Goal: Task Accomplishment & Management: Complete application form

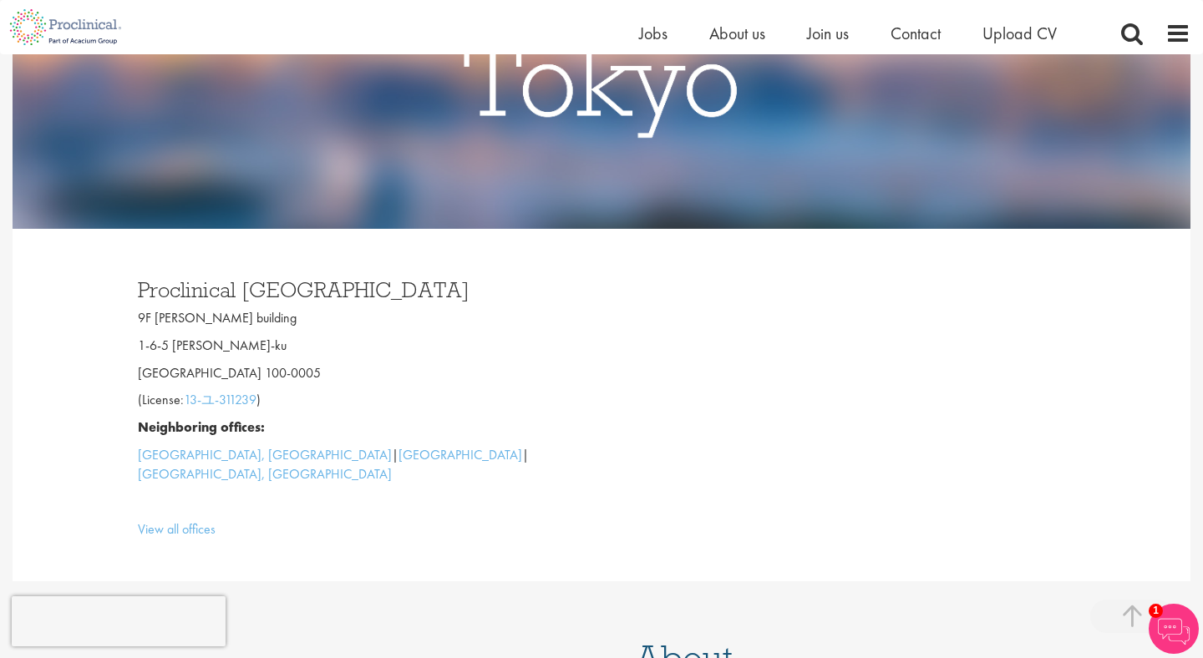
scroll to position [175, 0]
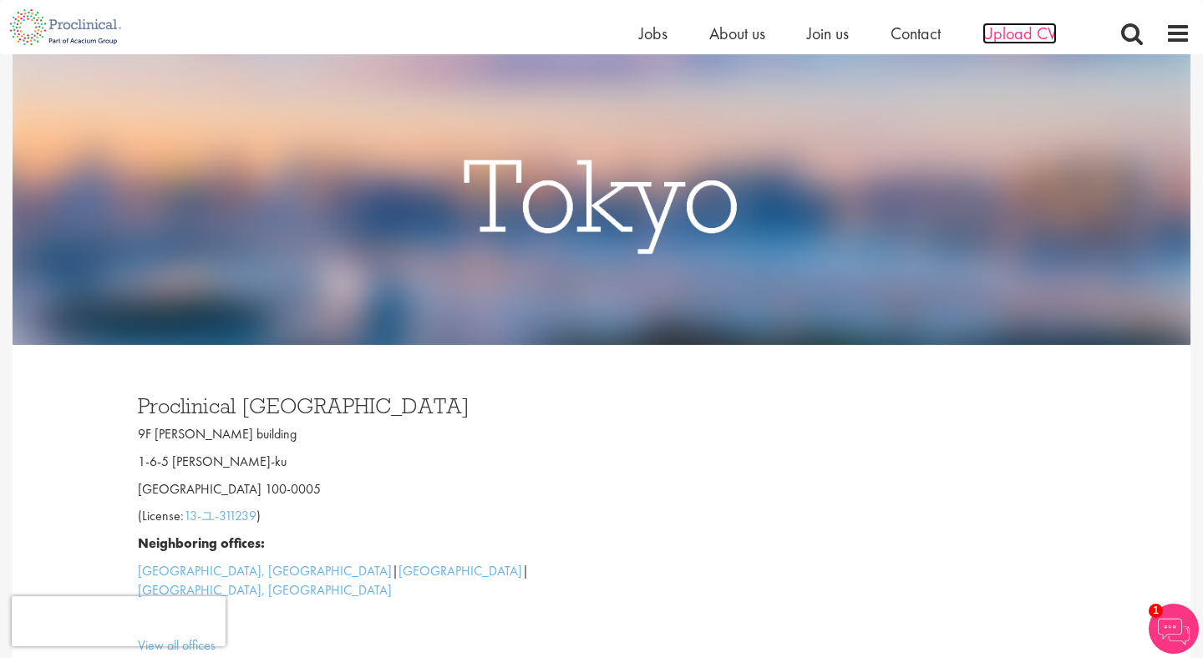
click at [1007, 29] on span "Upload CV" at bounding box center [1019, 34] width 74 height 22
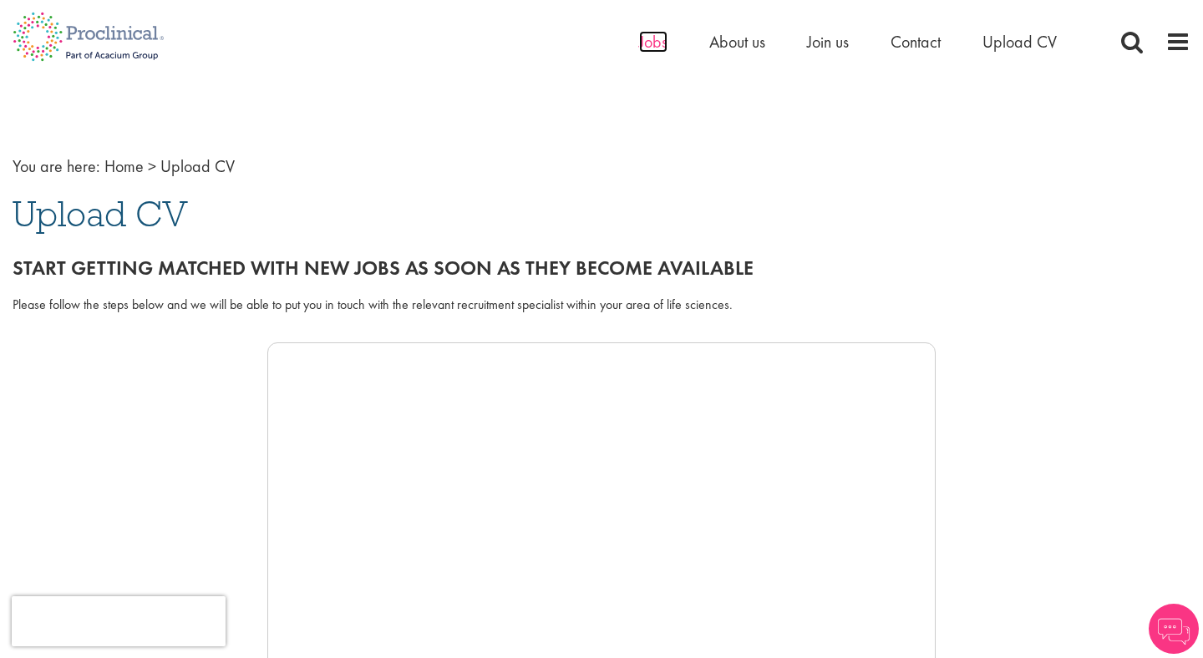
click at [653, 38] on span "Jobs" at bounding box center [653, 42] width 28 height 22
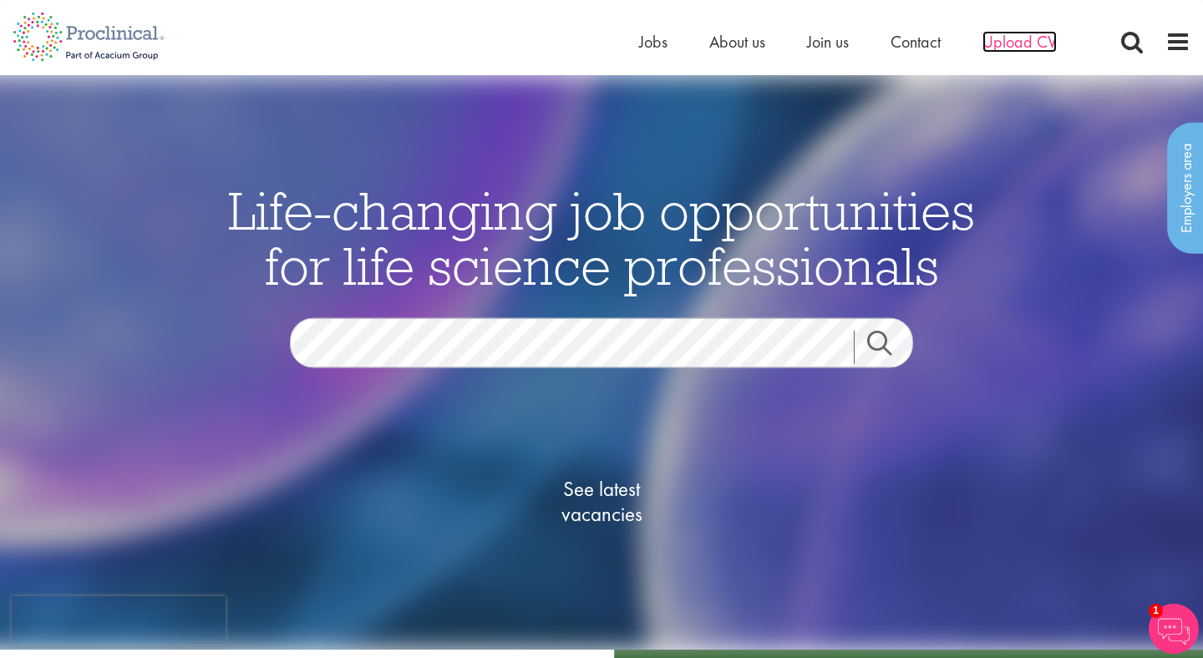
click at [1012, 40] on span "Upload CV" at bounding box center [1019, 42] width 74 height 22
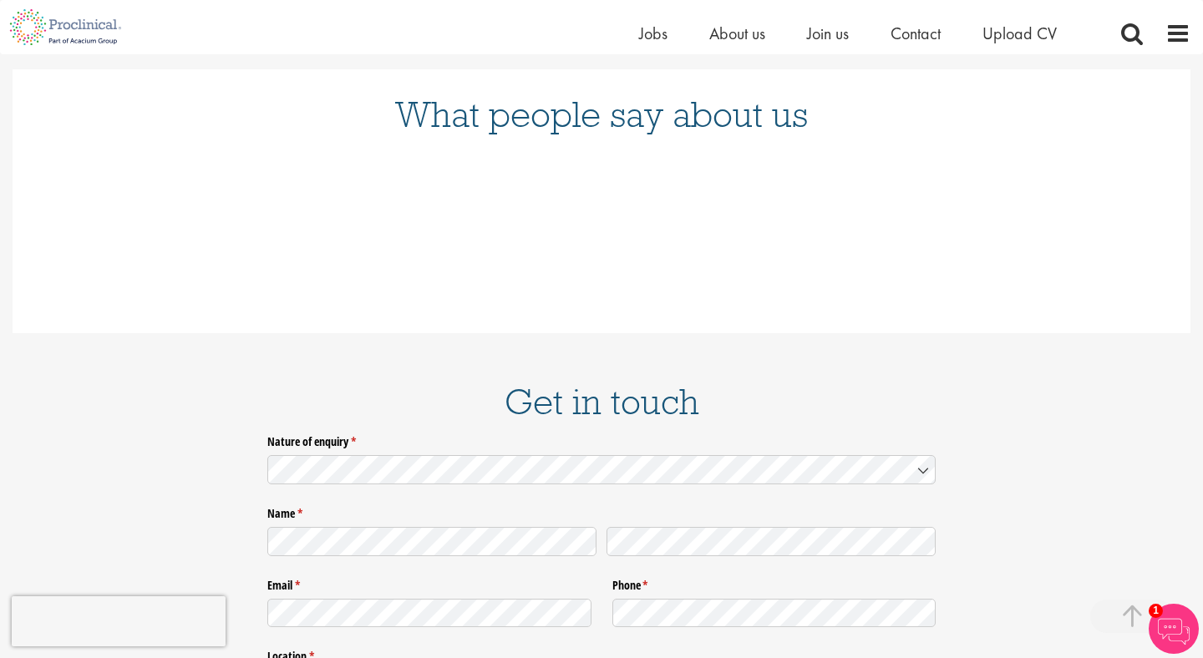
scroll to position [2076, 0]
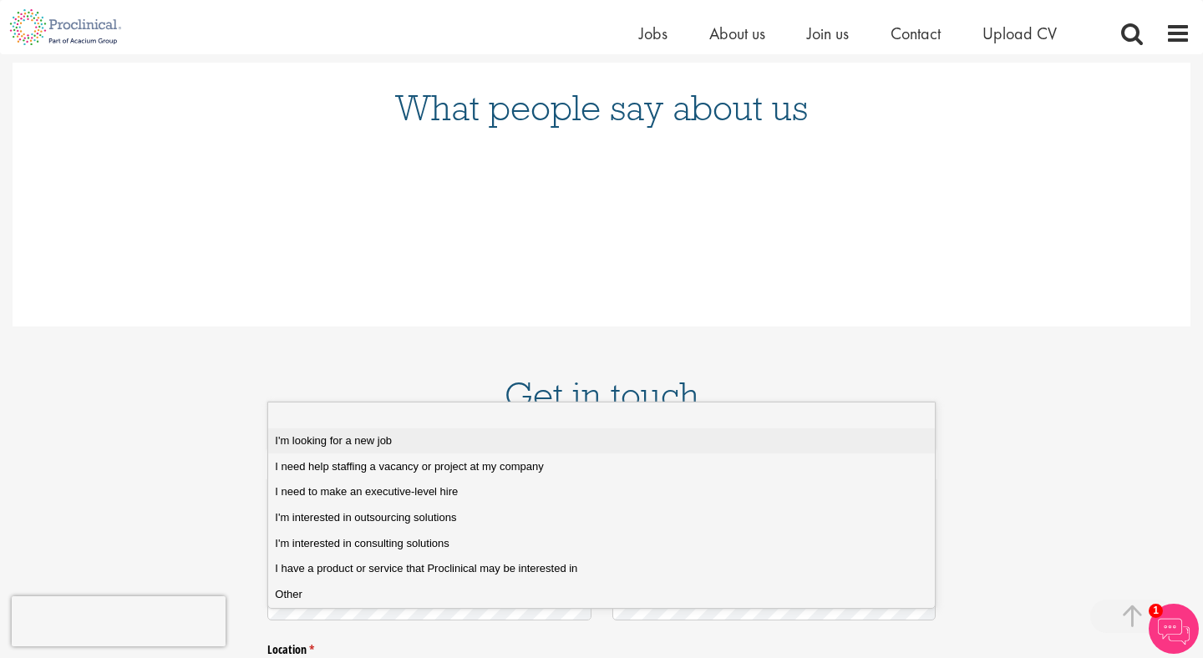
click at [417, 441] on div "I'm looking for a new job" at bounding box center [601, 441] width 652 height 15
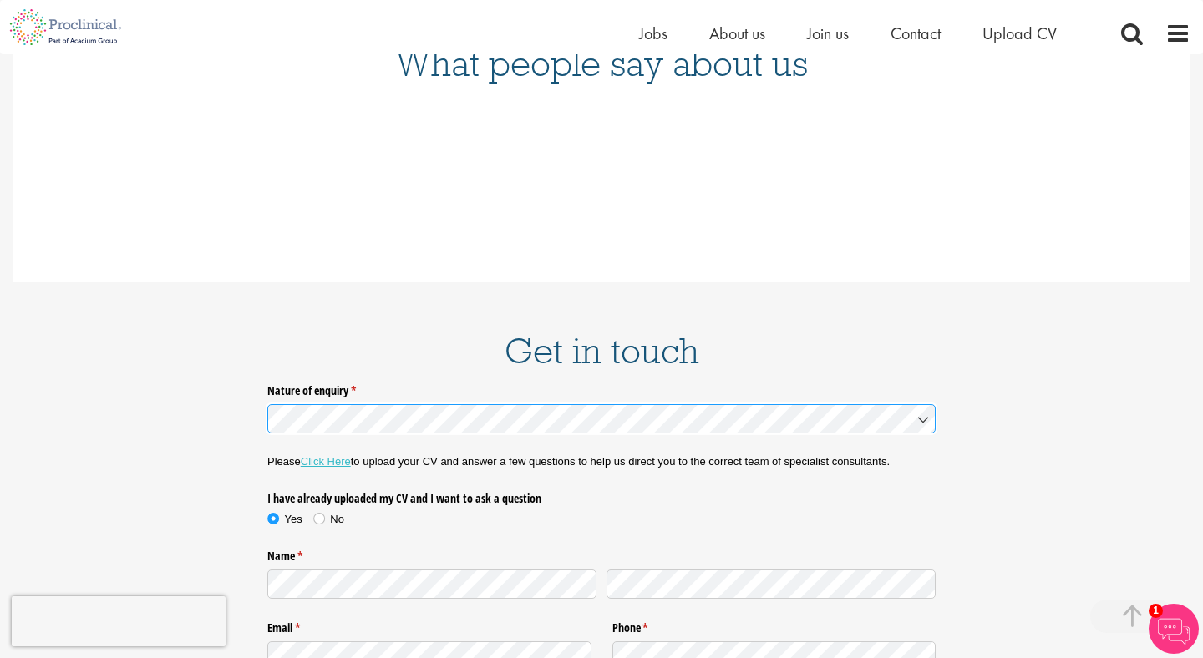
scroll to position [2147, 0]
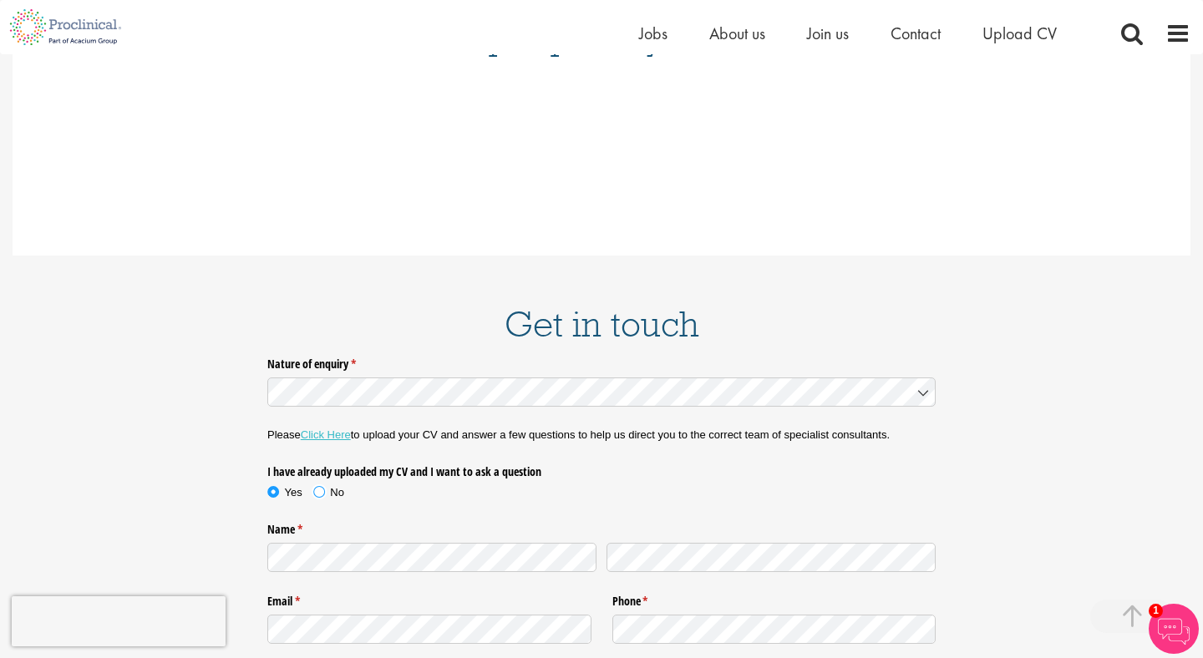
click at [317, 484] on span at bounding box center [319, 492] width 17 height 17
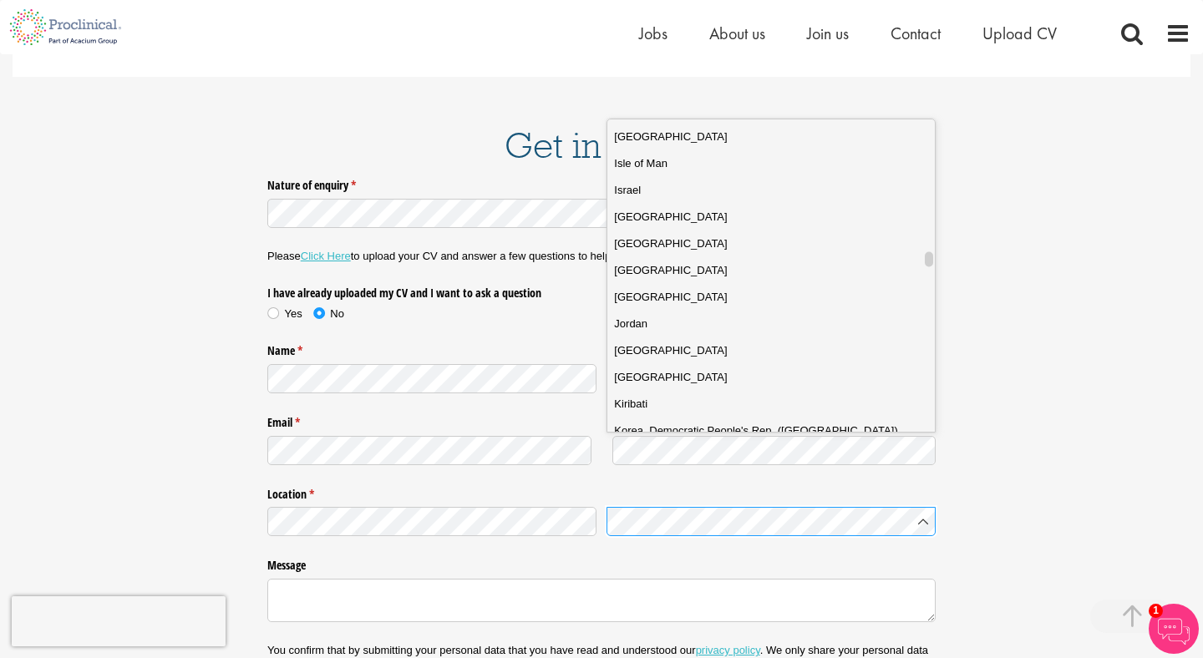
scroll to position [2721, 0]
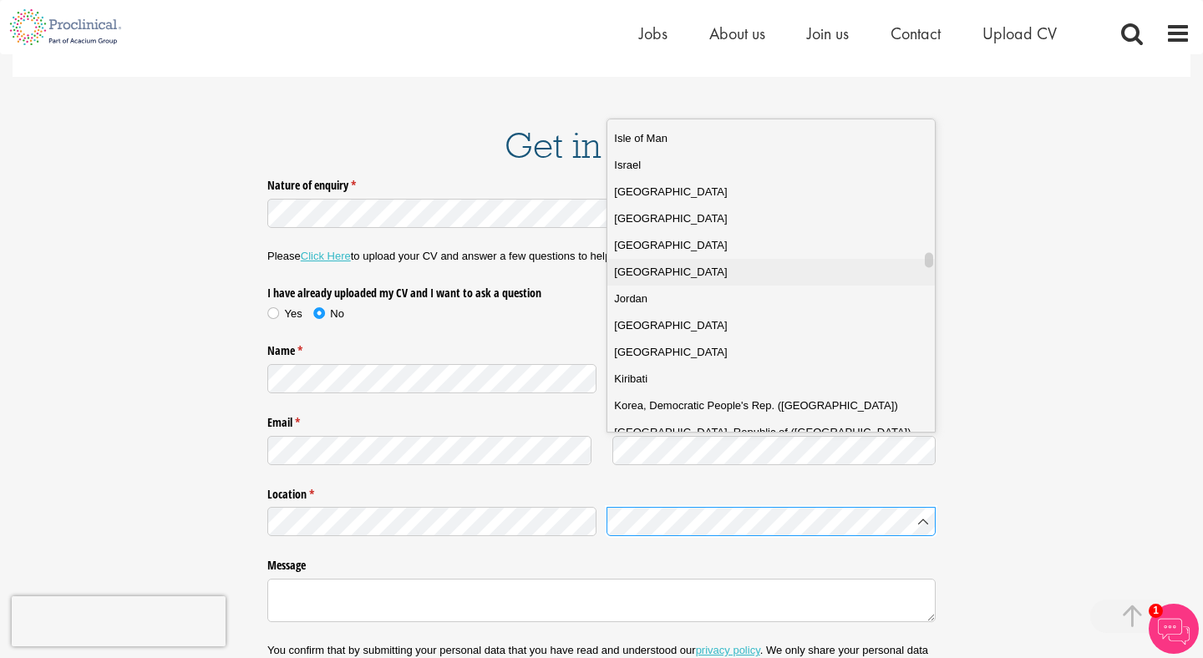
click at [732, 271] on div "Japan" at bounding box center [770, 272] width 313 height 17
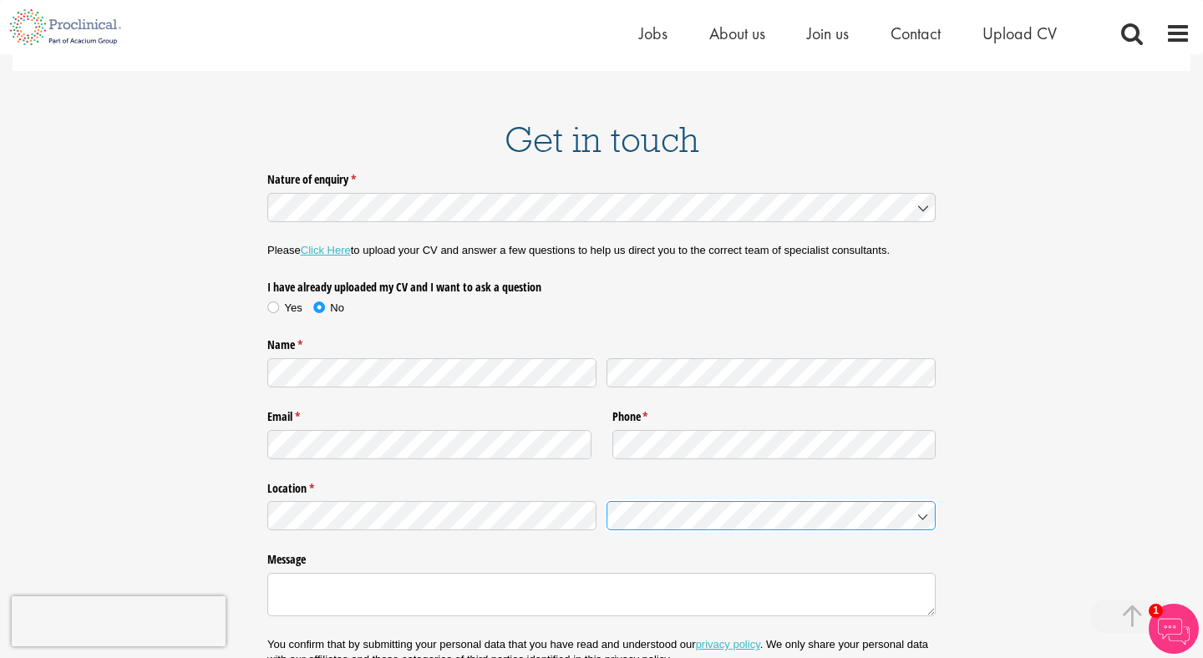
scroll to position [2322, 0]
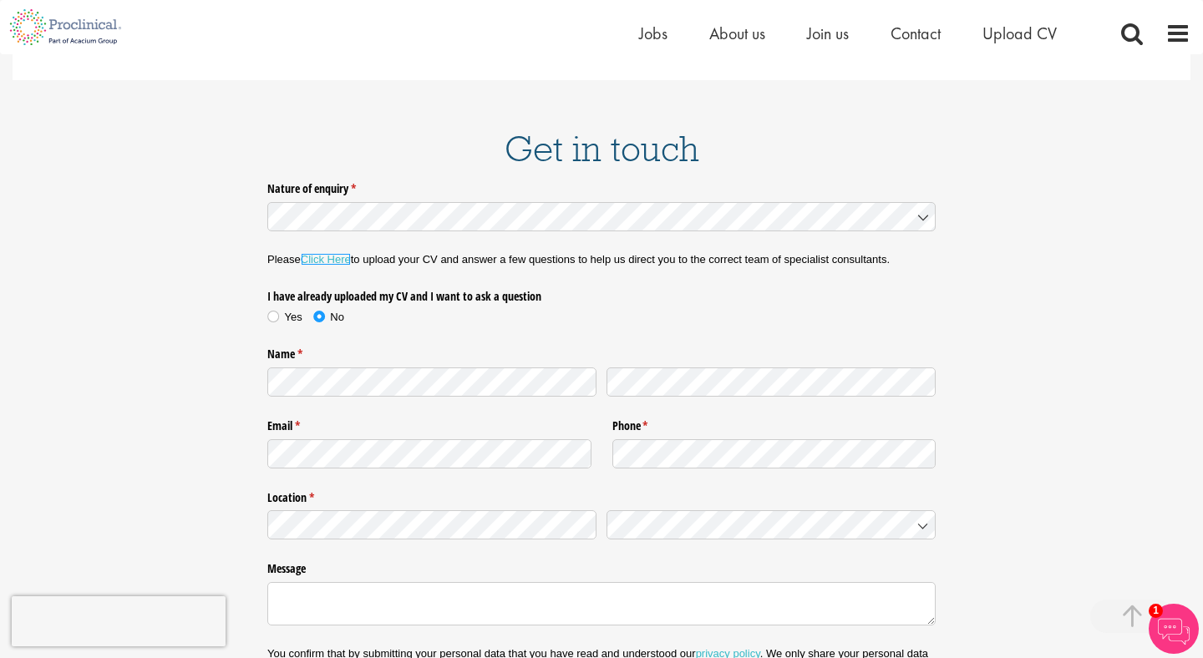
click at [327, 253] on link "Click Here" at bounding box center [326, 259] width 50 height 13
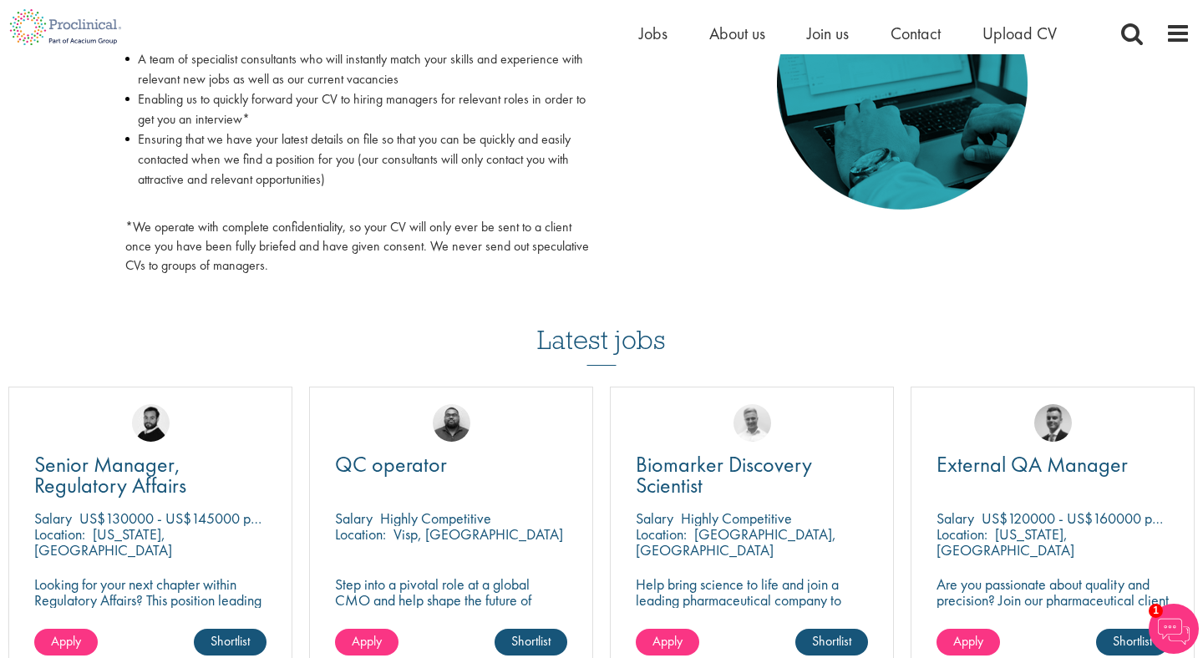
scroll to position [893, 0]
